Goal: Information Seeking & Learning: Check status

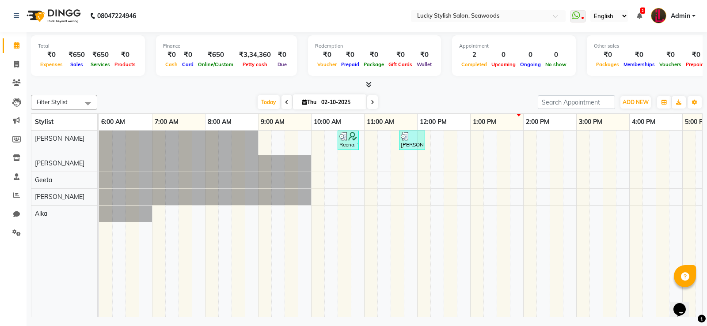
click at [369, 84] on icon at bounding box center [369, 84] width 6 height 7
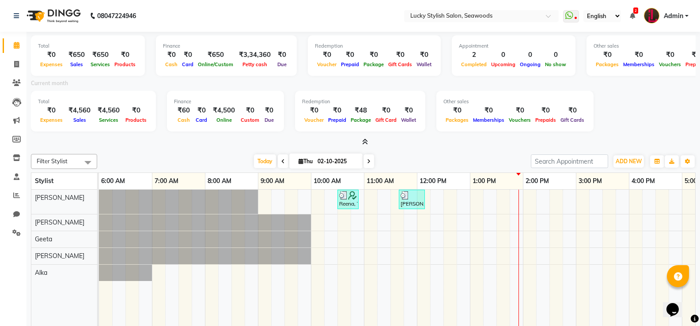
click at [365, 137] on div "Total ₹0 Expenses ₹650 Sales ₹650 Services ₹0 Products Finance ₹0 Cash ₹0 Card …" at bounding box center [363, 89] width 665 height 115
click at [363, 141] on icon at bounding box center [365, 142] width 6 height 7
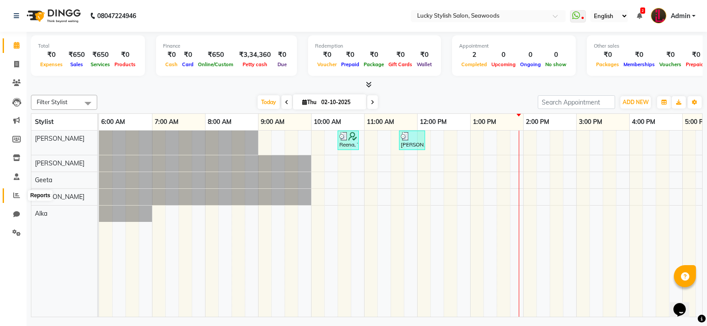
click at [19, 192] on icon at bounding box center [16, 195] width 7 height 7
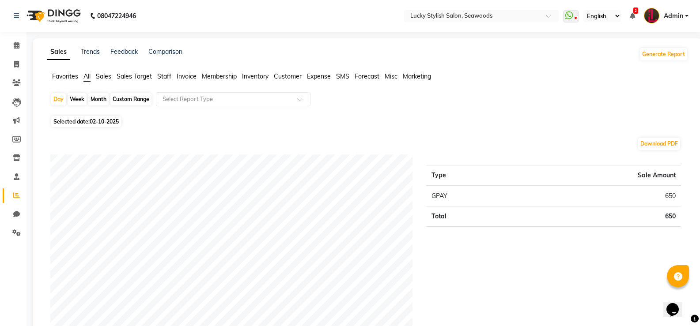
click at [162, 74] on span "Staff" at bounding box center [164, 76] width 14 height 8
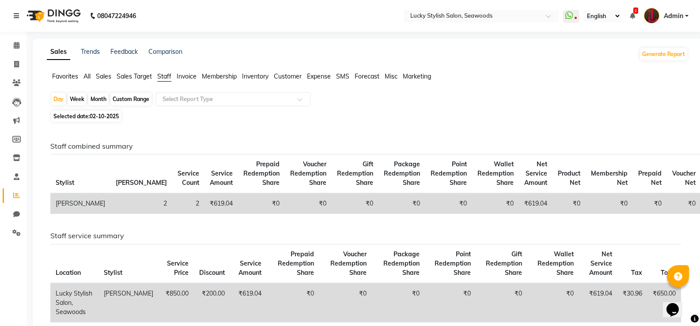
click at [98, 99] on div "Month" at bounding box center [98, 99] width 20 height 12
select select "10"
select select "2025"
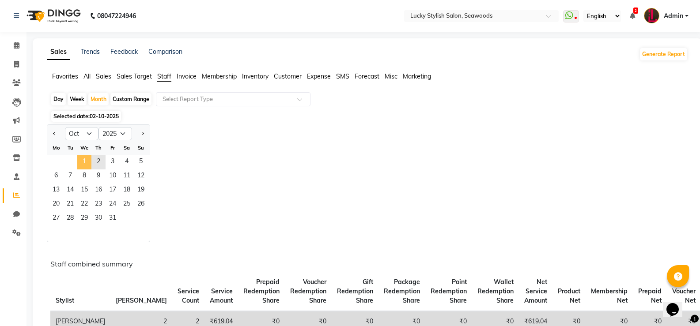
click at [91, 164] on span "1" at bounding box center [84, 162] width 14 height 14
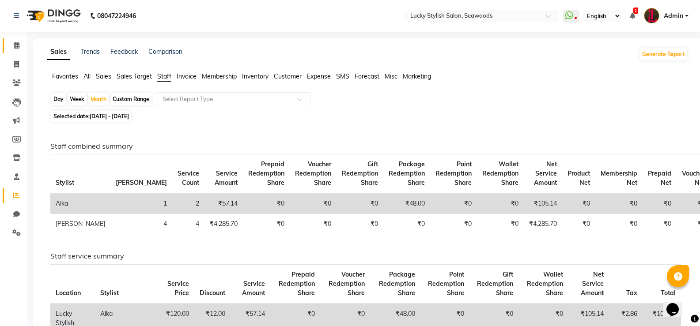
click at [12, 40] on link "Calendar" at bounding box center [13, 45] width 21 height 15
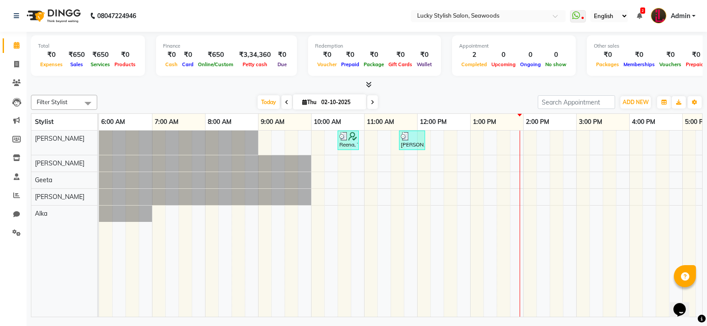
click at [286, 96] on span at bounding box center [286, 102] width 11 height 14
type input "01-10-2025"
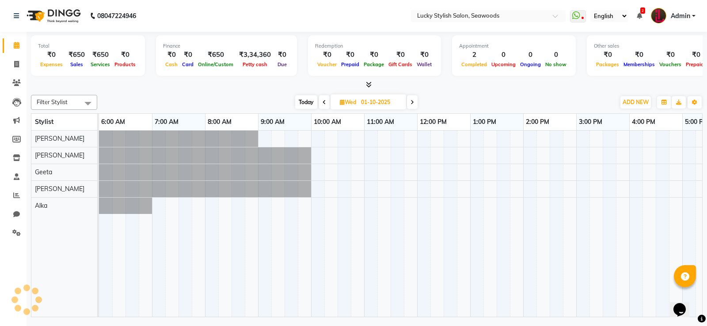
scroll to position [0, 298]
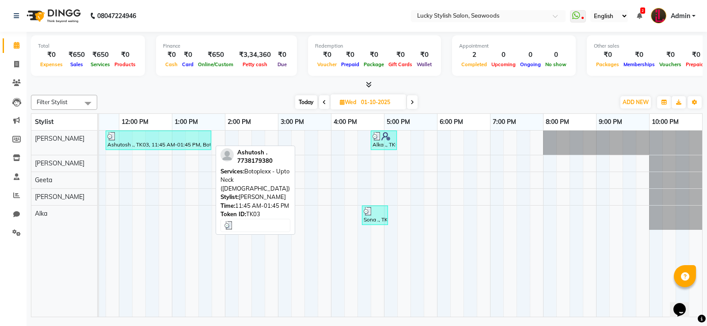
click at [141, 144] on div "Ashutosh ., TK03, 11:45 AM-01:45 PM, Botoplexx - Upto Neck ([DEMOGRAPHIC_DATA])" at bounding box center [158, 140] width 104 height 17
select select "3"
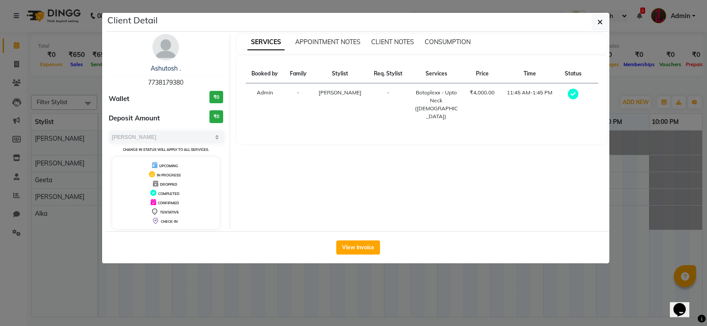
click at [161, 85] on span "7738179380" at bounding box center [165, 83] width 35 height 8
copy span "7738179380"
click at [602, 26] on span "button" at bounding box center [599, 22] width 5 height 9
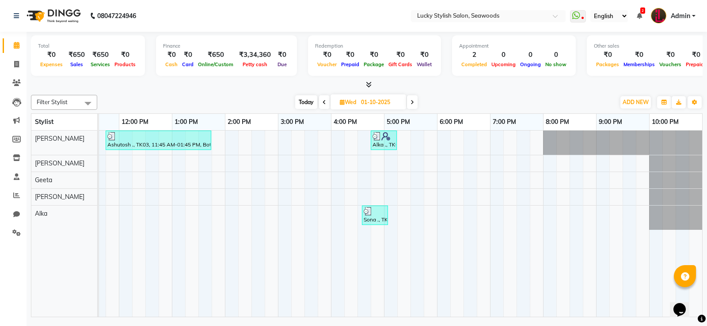
click at [415, 101] on span at bounding box center [412, 102] width 11 height 14
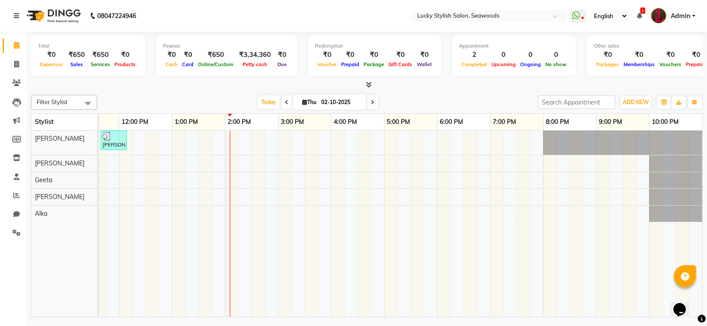
click at [373, 102] on span at bounding box center [372, 102] width 11 height 14
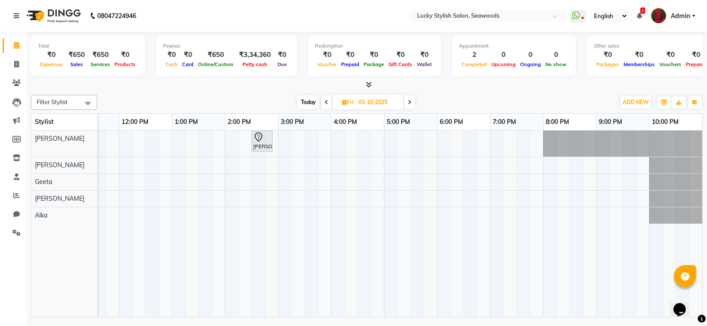
click at [409, 109] on span at bounding box center [409, 102] width 11 height 14
click at [326, 105] on icon at bounding box center [326, 102] width 4 height 5
click at [326, 105] on icon at bounding box center [327, 102] width 4 height 5
type input "02-10-2025"
